Goal: Task Accomplishment & Management: Complete application form

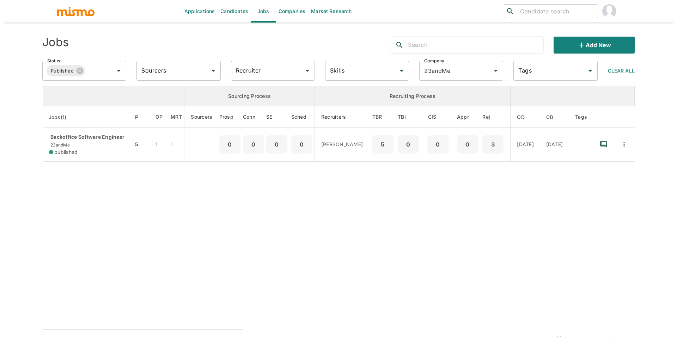
scroll to position [17, 0]
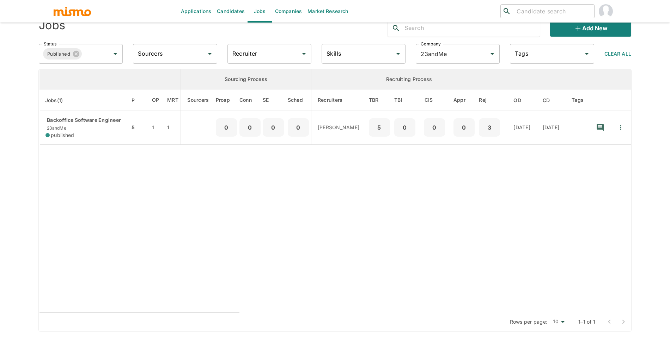
click at [234, 13] on link "Candidates" at bounding box center [231, 11] width 34 height 23
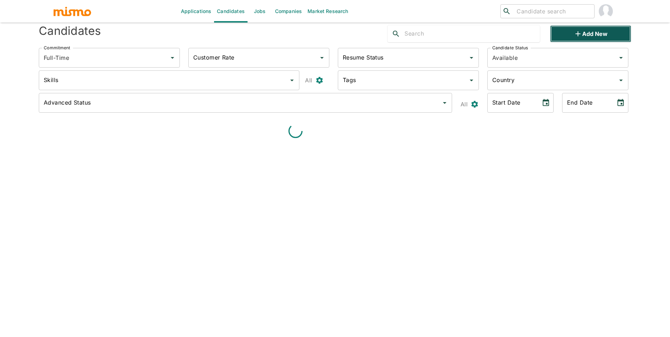
click at [593, 32] on button "Add new" at bounding box center [590, 33] width 81 height 17
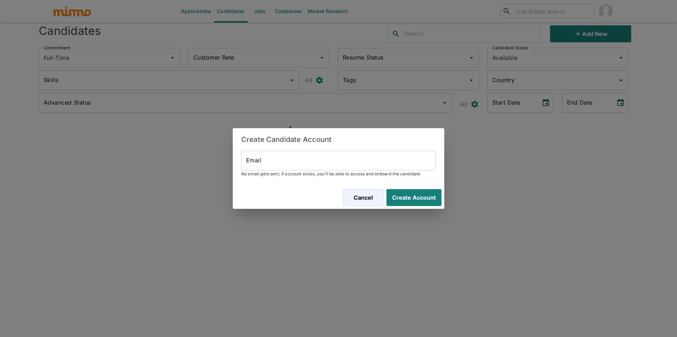
click at [332, 162] on input "Email" at bounding box center [338, 161] width 195 height 20
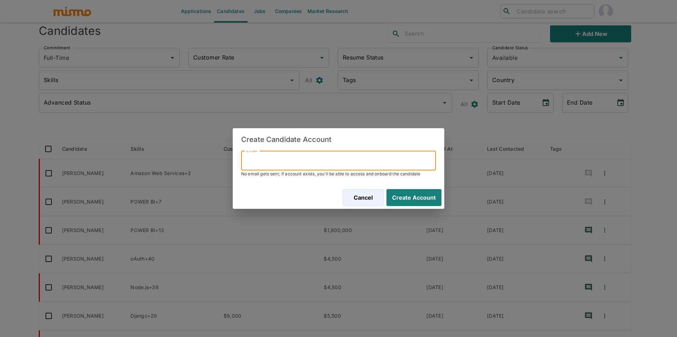
paste input "Hello @Ed! Should we continue adding new candidates for your review? We current…"
paste input "[EMAIL_ADDRESS][DOMAIN_NAME]"
type input "[EMAIL_ADDRESS][DOMAIN_NAME]"
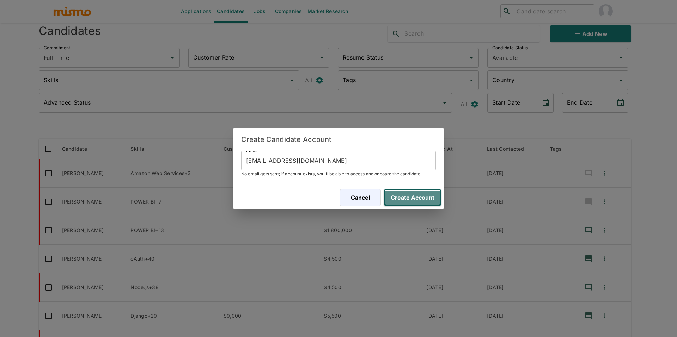
click at [424, 194] on button "Create Account" at bounding box center [413, 197] width 58 height 17
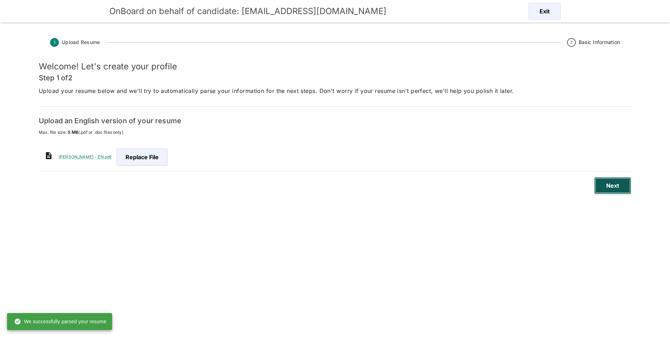
click at [607, 192] on button "Next" at bounding box center [612, 185] width 37 height 17
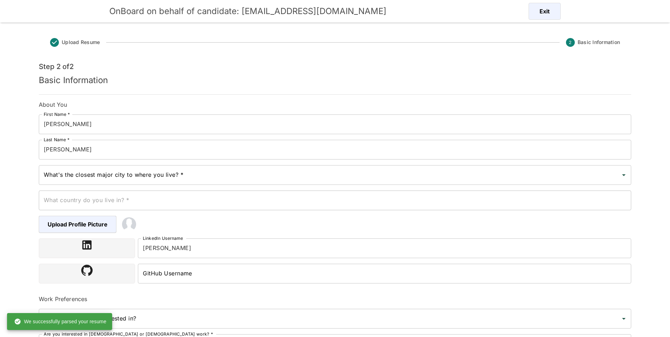
click at [273, 187] on div "What country do you live in? * What country do you live in? *" at bounding box center [332, 197] width 598 height 25
click at [273, 181] on input "What's the closest major city to where you live? *" at bounding box center [330, 175] width 576 height 13
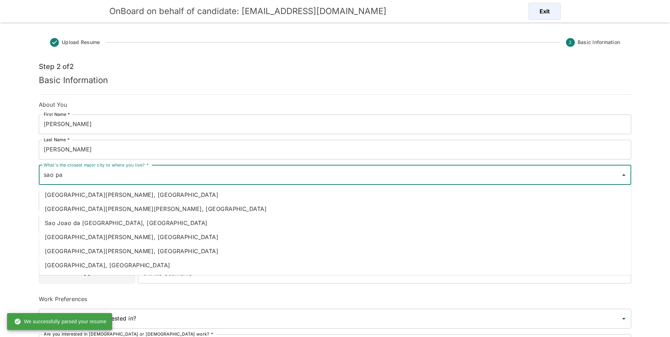
click at [132, 263] on li "[GEOGRAPHIC_DATA], [GEOGRAPHIC_DATA]" at bounding box center [335, 265] width 592 height 14
type input "[GEOGRAPHIC_DATA], [GEOGRAPHIC_DATA]"
type input "[GEOGRAPHIC_DATA]"
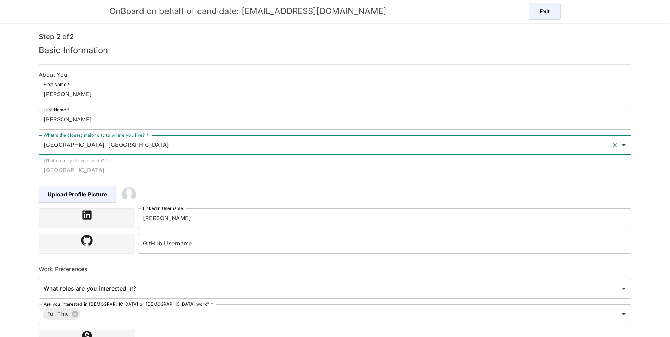
scroll to position [52, 0]
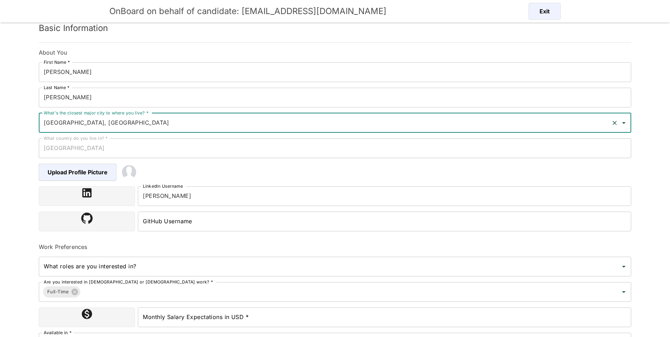
type input "[GEOGRAPHIC_DATA], [GEOGRAPHIC_DATA]"
click at [248, 310] on input "Monthly Salary Expectations in USD *" at bounding box center [384, 318] width 493 height 20
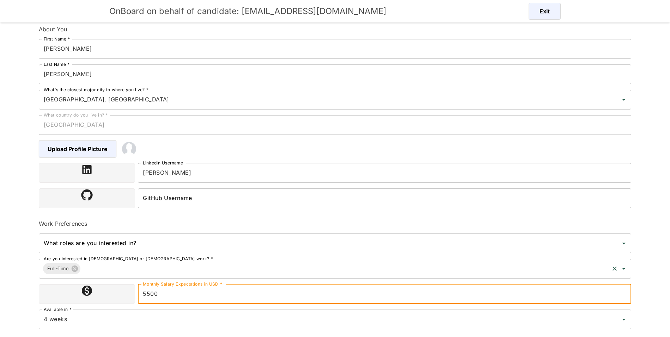
scroll to position [96, 0]
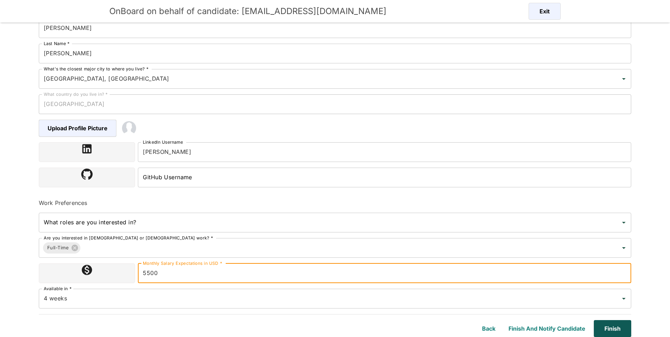
type input "5500"
click at [616, 324] on button "Finish" at bounding box center [611, 329] width 40 height 17
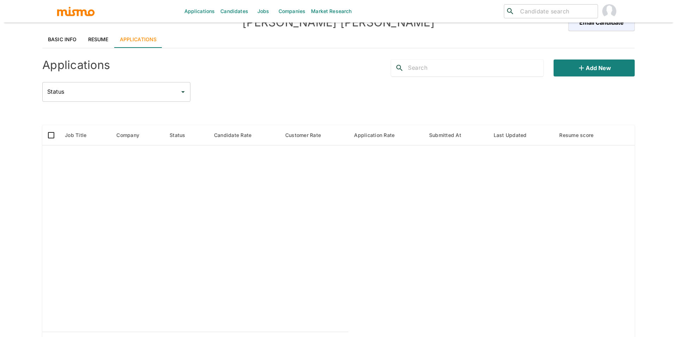
scroll to position [41, 0]
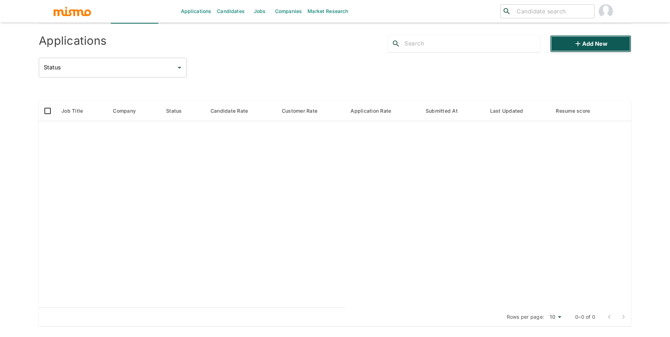
click at [582, 47] on icon "button" at bounding box center [578, 43] width 8 height 8
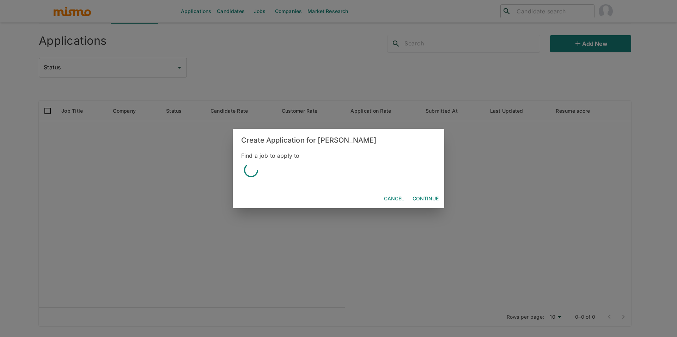
click at [277, 173] on div at bounding box center [338, 171] width 195 height 22
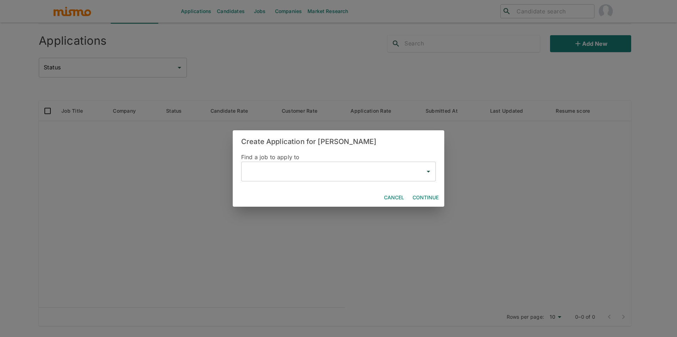
click at [275, 174] on input "text" at bounding box center [333, 171] width 178 height 13
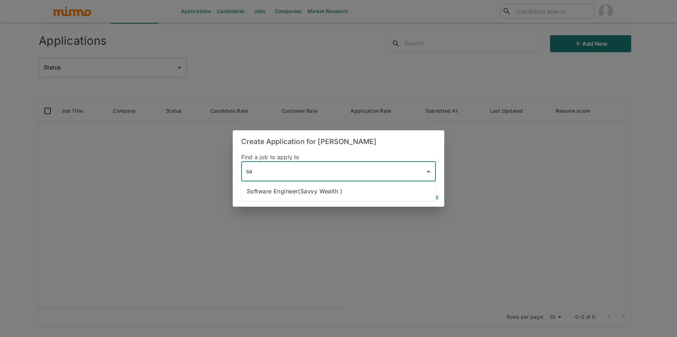
click at [313, 191] on li "Software Engineer(Savvy Wealth )" at bounding box center [338, 191] width 195 height 14
type input "Software Engineer(Savvy Wealth )"
click at [427, 195] on button "Continue" at bounding box center [426, 197] width 32 height 13
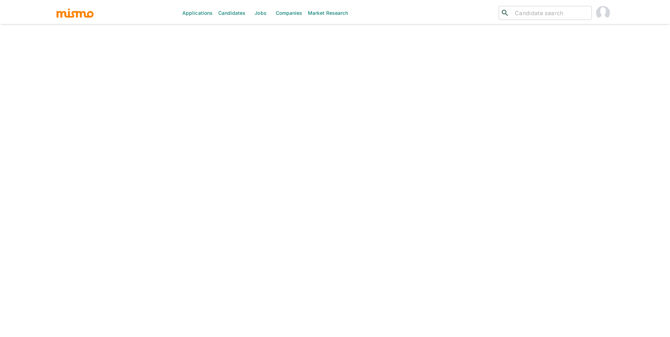
scroll to position [17, 0]
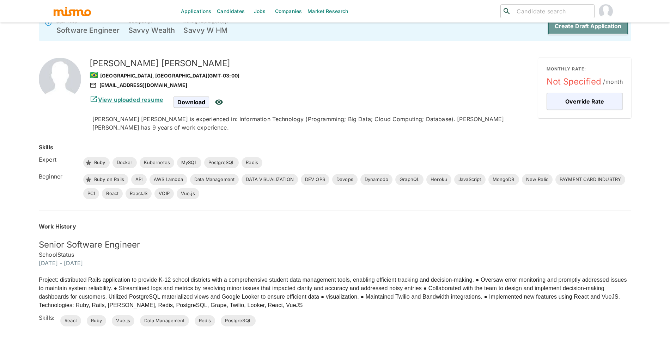
click at [574, 32] on button "Create Draft Application" at bounding box center [588, 26] width 81 height 17
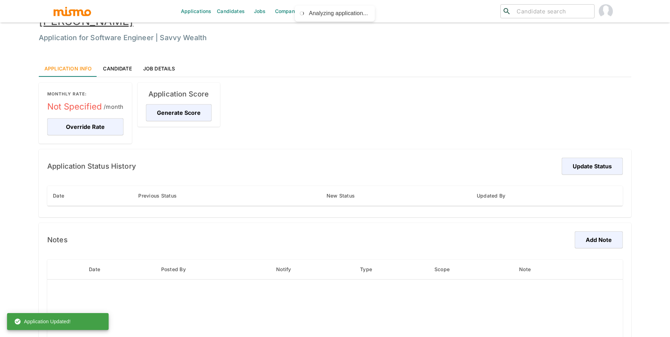
scroll to position [3, 0]
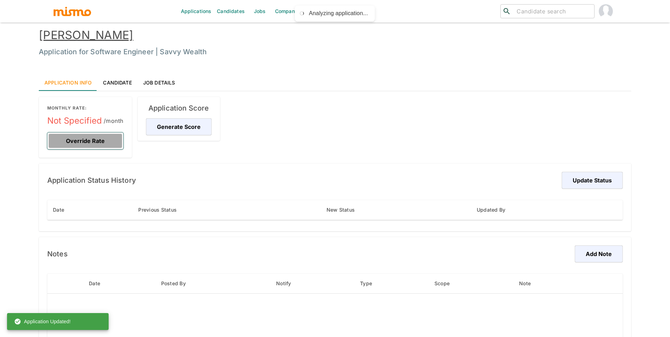
click at [81, 136] on button "Override Rate" at bounding box center [85, 141] width 76 height 17
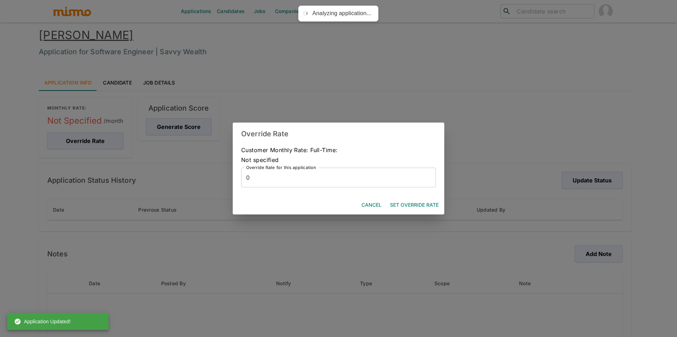
click at [316, 193] on div "Customer Monthly Rate: Full-Time: Not specified Override Rate for this applicat…" at bounding box center [339, 170] width 212 height 51
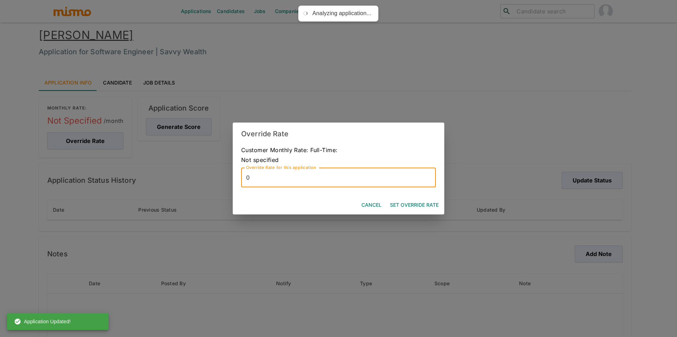
click at [318, 187] on input "0" at bounding box center [338, 178] width 195 height 20
type input "9000"
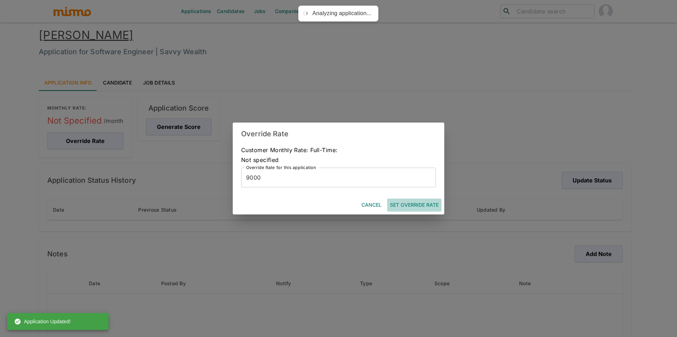
click at [412, 208] on button "Set Override Rate" at bounding box center [414, 205] width 54 height 13
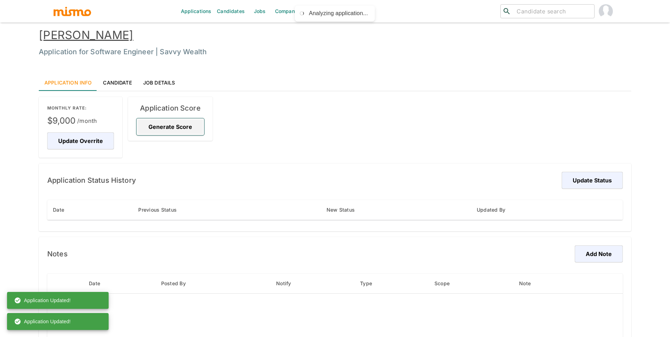
click at [180, 128] on button "Generate Score" at bounding box center [170, 126] width 68 height 17
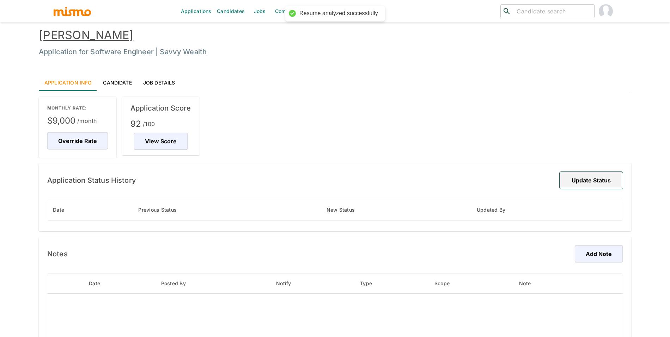
click at [579, 184] on button "Update Status" at bounding box center [591, 180] width 63 height 17
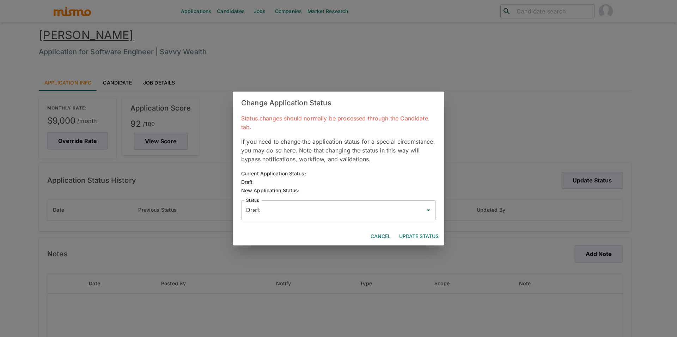
click at [350, 215] on input "Draft" at bounding box center [333, 210] width 178 height 13
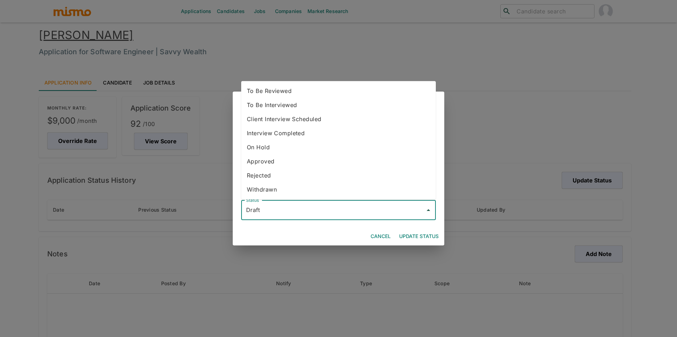
click at [324, 97] on li "To Be Reviewed" at bounding box center [338, 91] width 195 height 14
type input "To Be Reviewed"
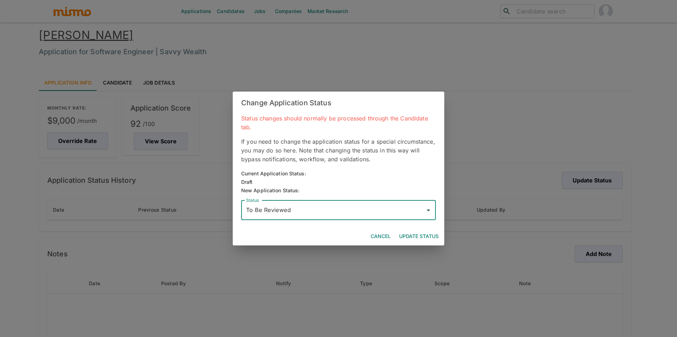
click at [437, 236] on button "Update Status" at bounding box center [418, 236] width 45 height 13
